Goal: Information Seeking & Learning: Learn about a topic

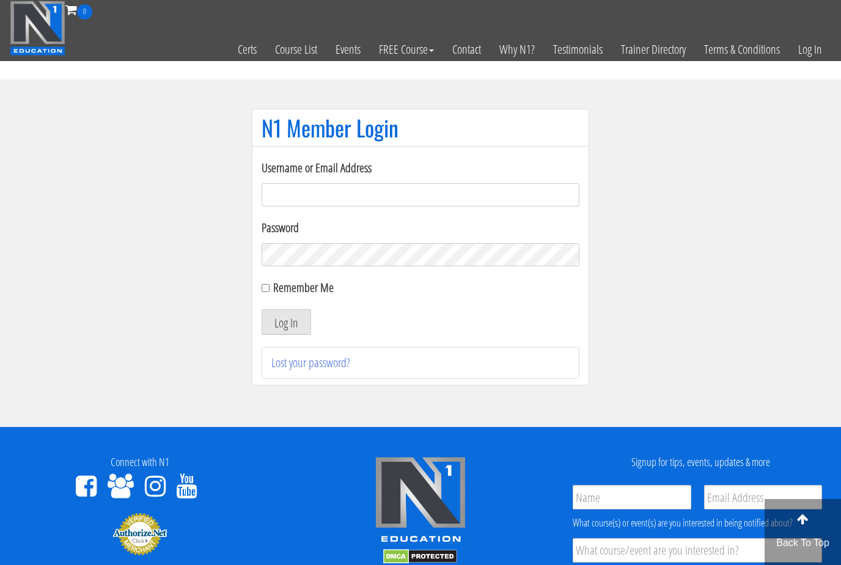
type input "[EMAIL_ADDRESS][DOMAIN_NAME]"
click at [286, 323] on button "Log In" at bounding box center [287, 322] width 50 height 26
click at [301, 321] on button "Log In" at bounding box center [287, 322] width 50 height 26
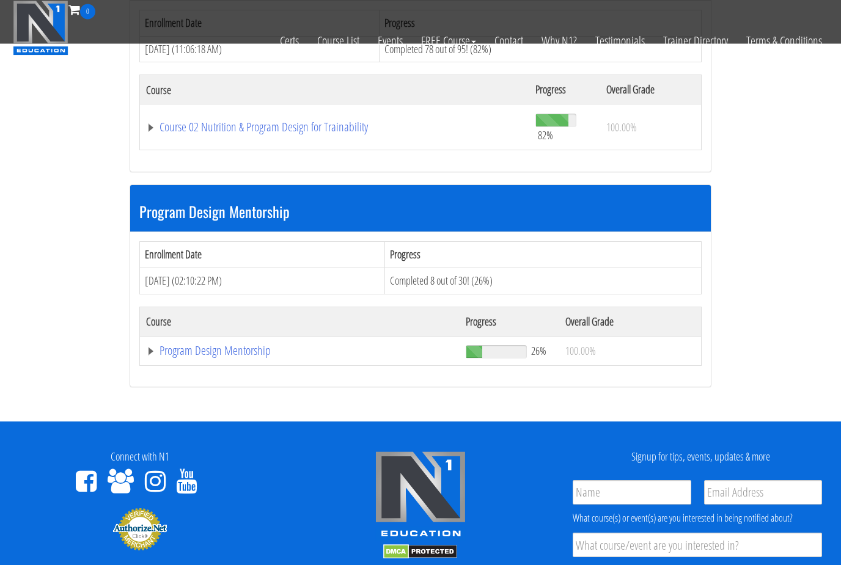
scroll to position [1057, 0]
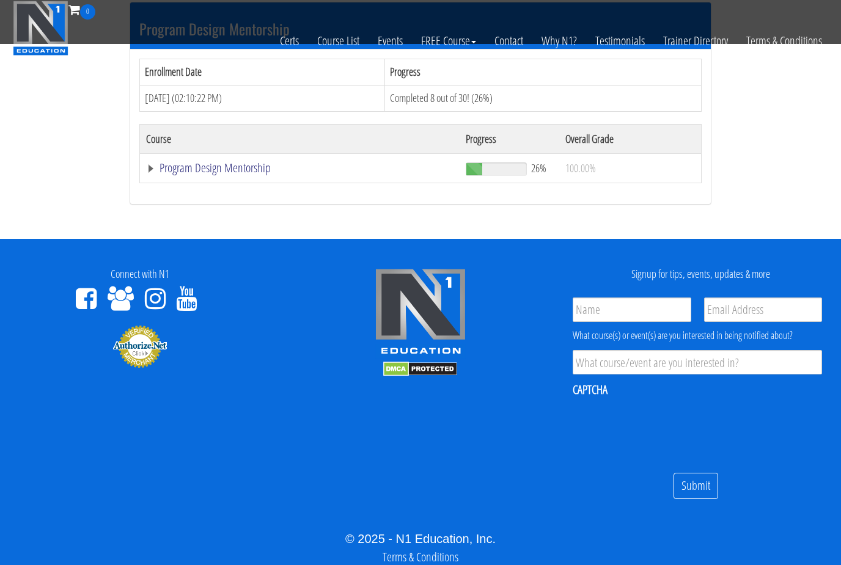
click at [243, 166] on link "Program Design Mentorship" at bounding box center [299, 168] width 307 height 12
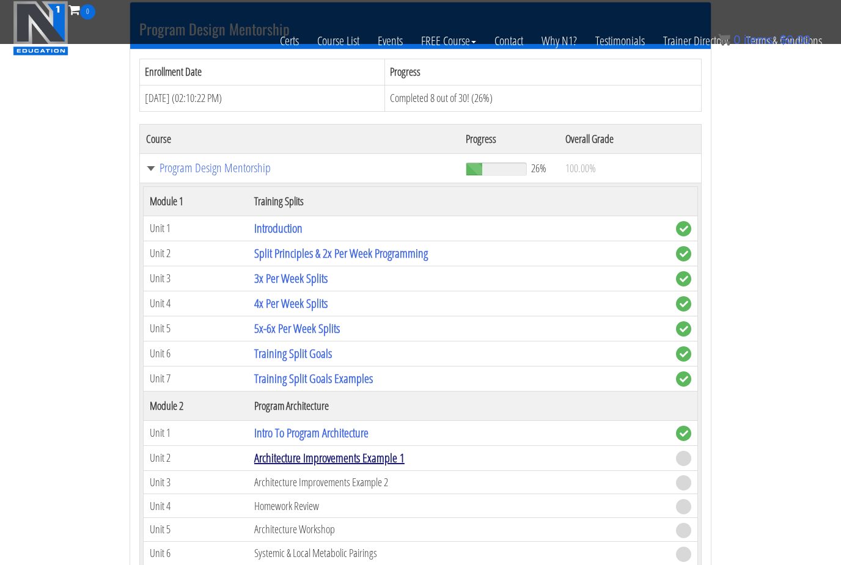
click at [389, 453] on link "Architecture Improvements Example 1" at bounding box center [329, 458] width 150 height 17
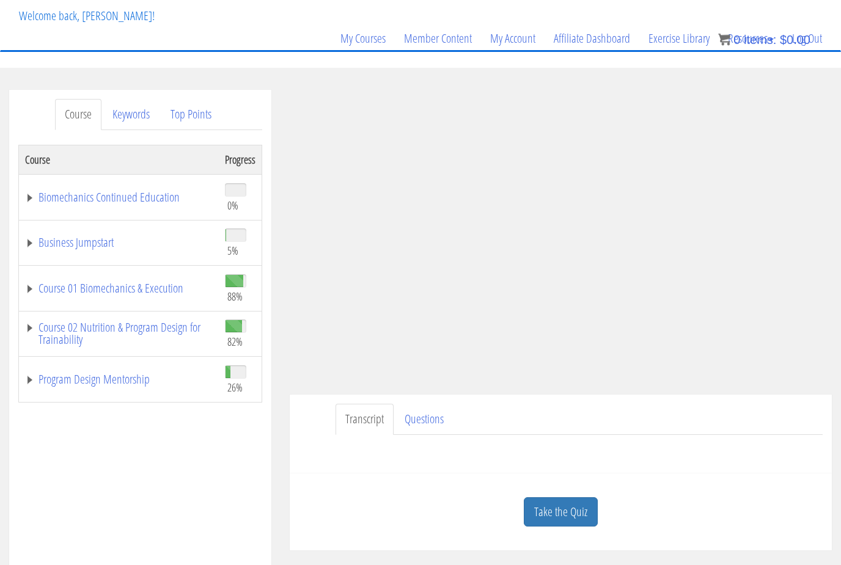
scroll to position [70, 0]
click at [579, 499] on link "Take the Quiz" at bounding box center [561, 513] width 74 height 30
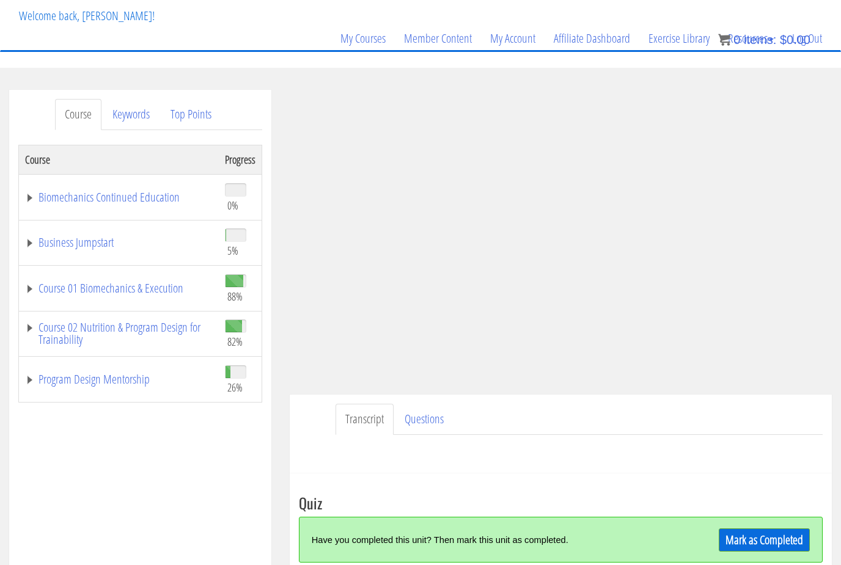
click at [796, 544] on link "Mark as Completed" at bounding box center [764, 540] width 91 height 23
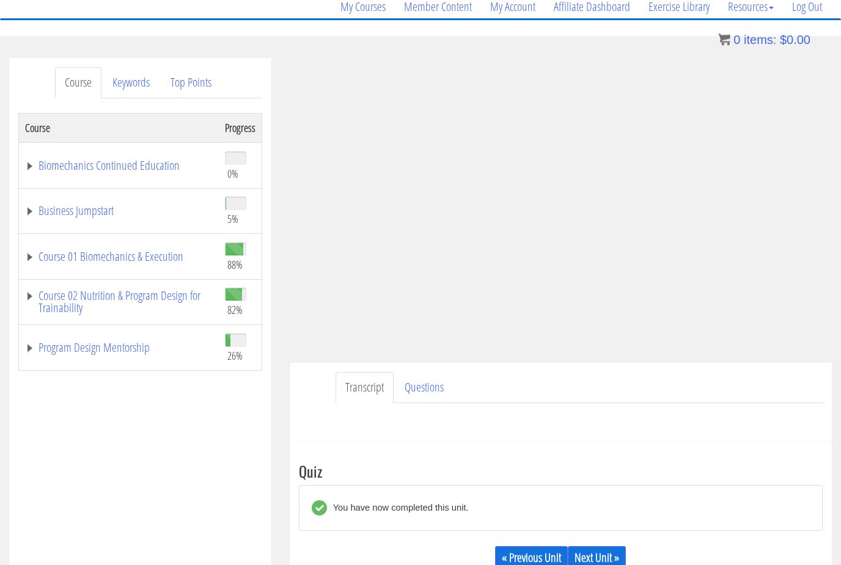
scroll to position [102, 0]
click at [611, 553] on link "Next Unit »" at bounding box center [597, 557] width 58 height 23
